Goal: Find specific page/section: Find specific page/section

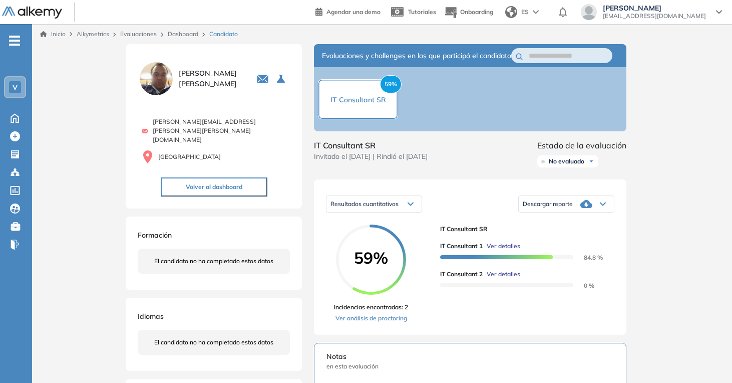
click at [177, 34] on link "Dashboard" at bounding box center [183, 34] width 31 height 8
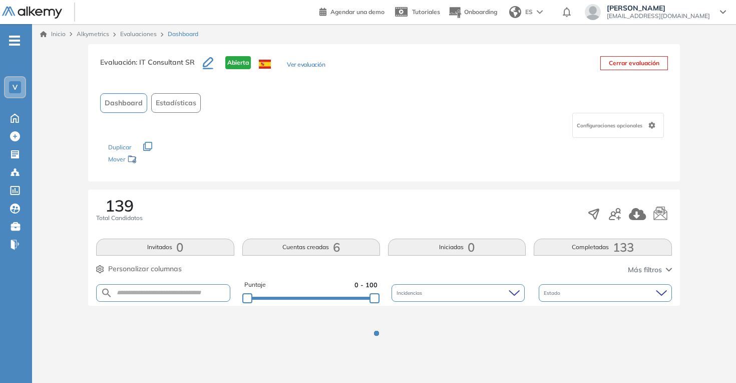
click at [146, 33] on link "Evaluaciones" at bounding box center [138, 34] width 37 height 8
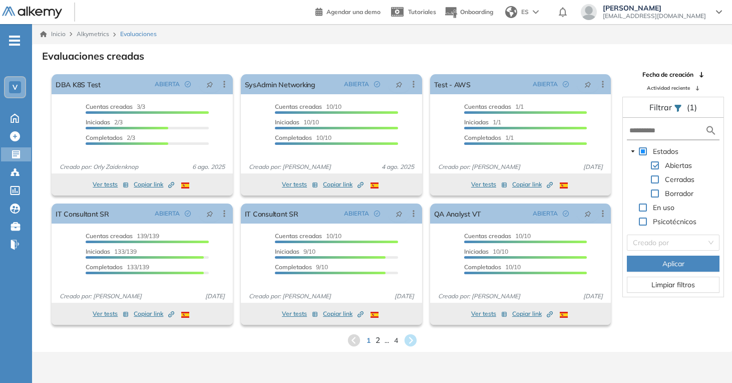
click at [377, 339] on span "2" at bounding box center [377, 340] width 5 height 12
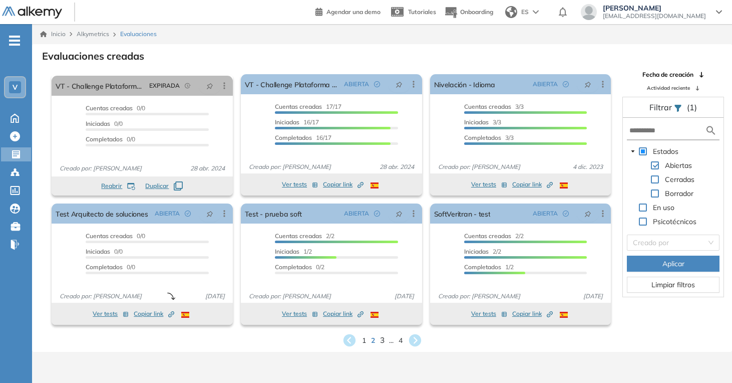
click at [383, 344] on span "3" at bounding box center [382, 340] width 5 height 12
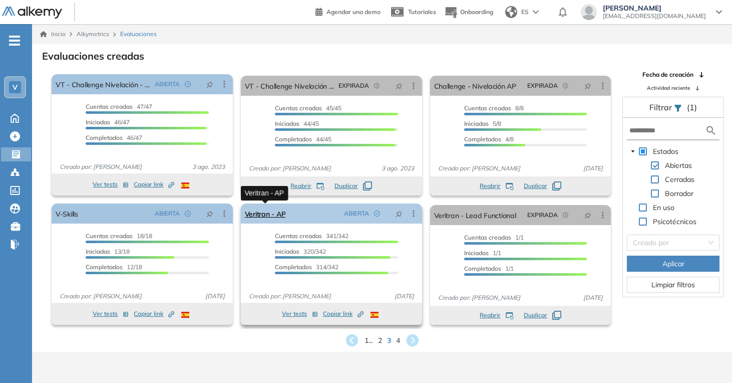
click at [266, 220] on link "Veritran - AP" at bounding box center [265, 213] width 41 height 20
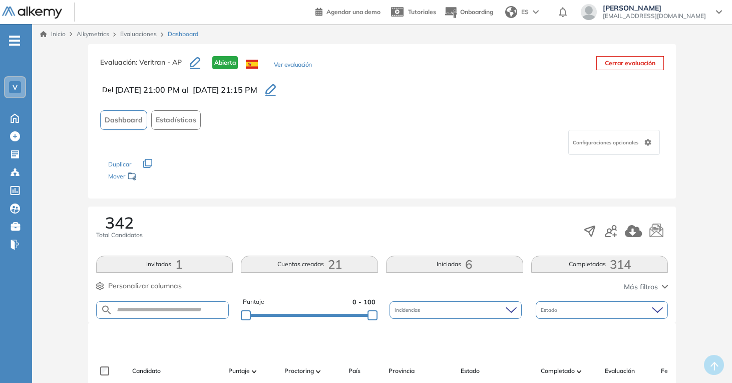
click at [149, 36] on link "Evaluaciones" at bounding box center [138, 34] width 37 height 8
